Goal: Task Accomplishment & Management: Complete application form

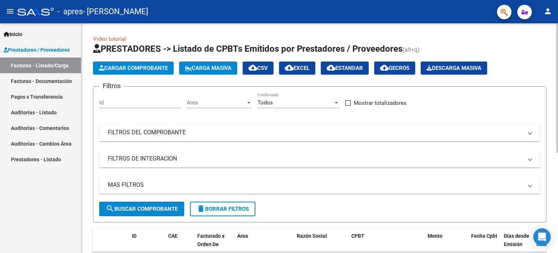
click at [353, 146] on div "Filtros Id Area Area Todos Confirmado Mostrar totalizadores FILTROS DEL COMPROB…" at bounding box center [319, 146] width 441 height 109
click at [106, 60] on app-list-header "PRESTADORES -> Listado de CPBTs Emitidos por Prestadores / Proveedores (alt+q) …" at bounding box center [320, 132] width 454 height 179
click at [109, 71] on span "Cargar Comprobante" at bounding box center [133, 68] width 69 height 7
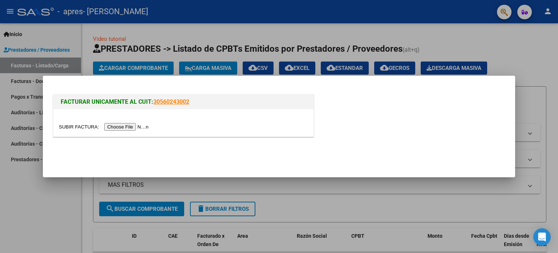
click at [121, 130] on input "file" at bounding box center [105, 127] width 92 height 8
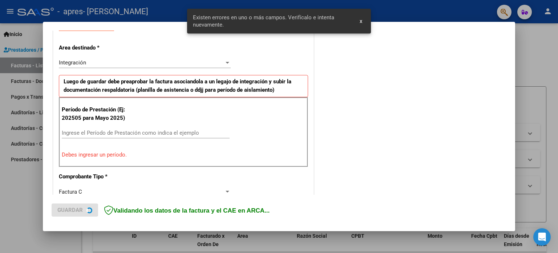
scroll to position [157, 0]
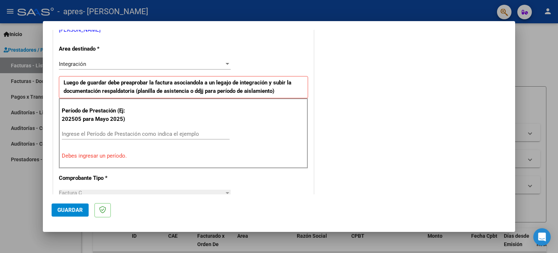
click at [197, 65] on div "Integración" at bounding box center [141, 64] width 165 height 7
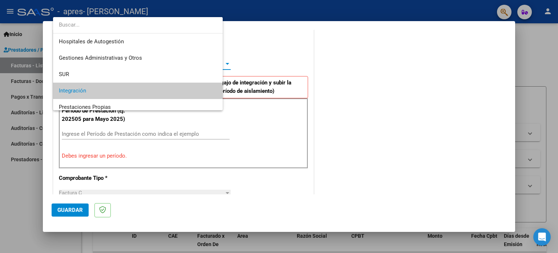
scroll to position [27, 0]
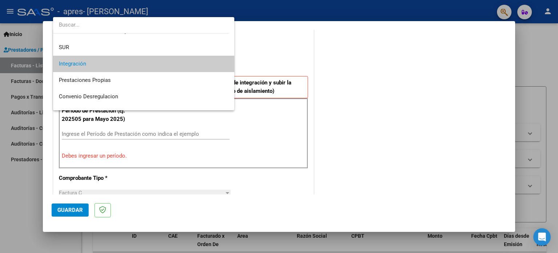
click at [285, 43] on div at bounding box center [279, 126] width 558 height 253
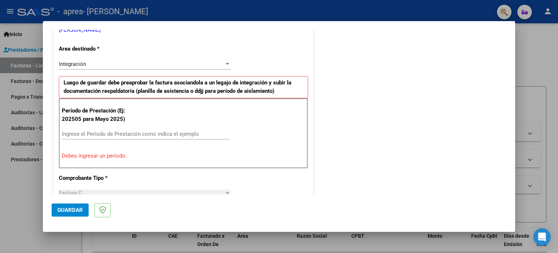
click at [169, 136] on input "Ingrese el Período de Prestación como indica el ejemplo" at bounding box center [146, 133] width 168 height 7
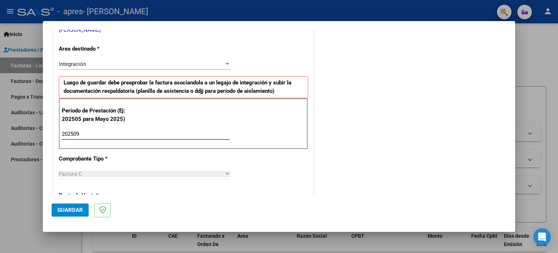
type input "202509"
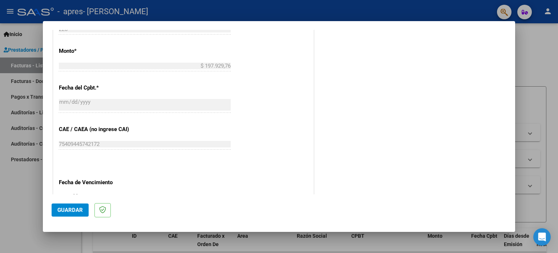
scroll to position [474, 0]
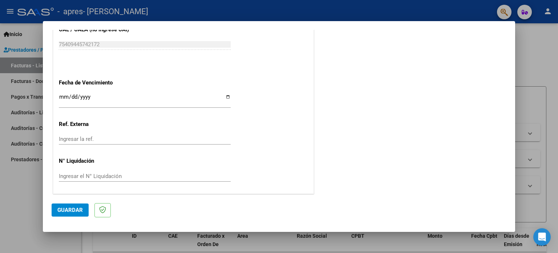
click at [65, 210] on span "Guardar" at bounding box center [69, 209] width 25 height 7
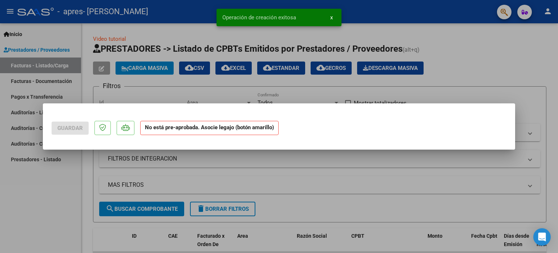
scroll to position [0, 0]
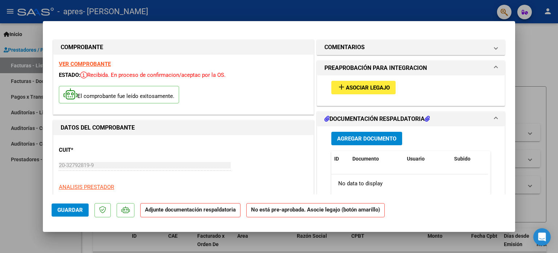
click at [384, 137] on span "Agregar Documento" at bounding box center [366, 138] width 59 height 7
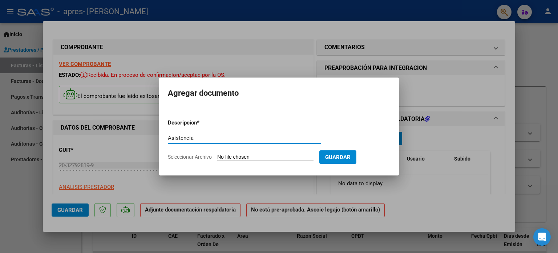
type input "Asistencia"
click at [261, 152] on form "Descripcion * Asistencia Escriba aquí una descripcion Seleccionar Archivo Guard…" at bounding box center [279, 139] width 222 height 53
click at [261, 158] on input "Seleccionar Archivo" at bounding box center [265, 157] width 96 height 7
type input "C:\fakepath\Asistencia.pdf"
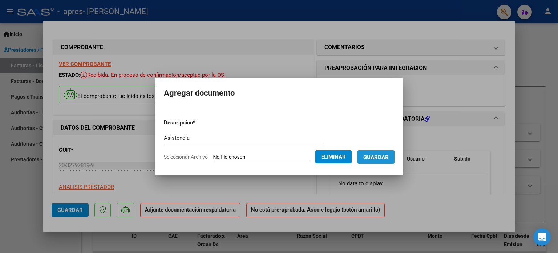
click at [388, 158] on span "Guardar" at bounding box center [375, 157] width 25 height 7
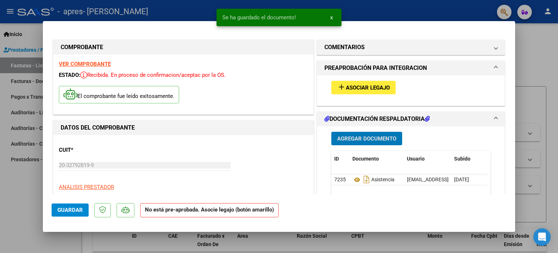
click at [355, 81] on button "add Asociar Legajo" at bounding box center [363, 87] width 64 height 13
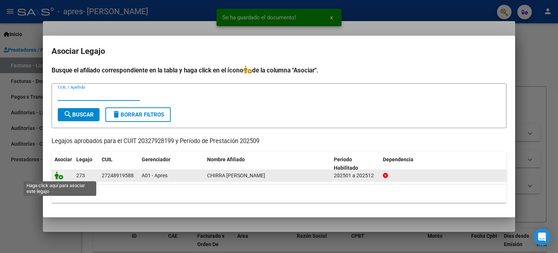
click at [62, 176] on icon at bounding box center [59, 175] width 9 height 8
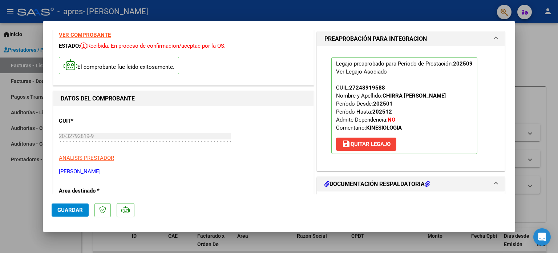
scroll to position [145, 0]
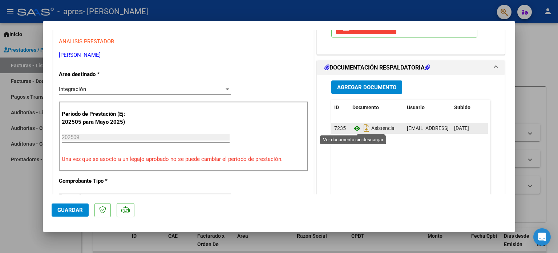
click at [354, 127] on icon at bounding box center [356, 128] width 9 height 9
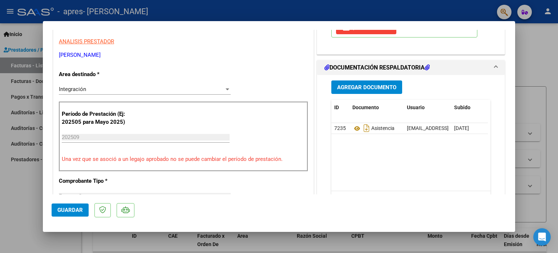
click at [64, 209] on span "Guardar" at bounding box center [69, 209] width 25 height 7
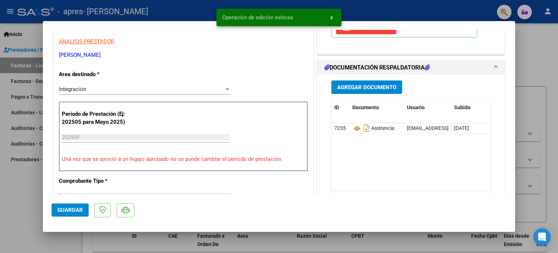
click at [64, 209] on span "Guardar" at bounding box center [69, 209] width 25 height 7
click at [547, 81] on div at bounding box center [279, 126] width 558 height 253
type input "$ 0,00"
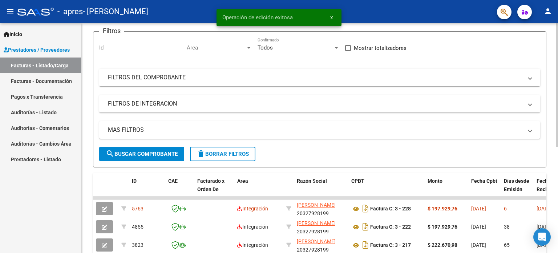
scroll to position [182, 0]
